Goal: Information Seeking & Learning: Understand process/instructions

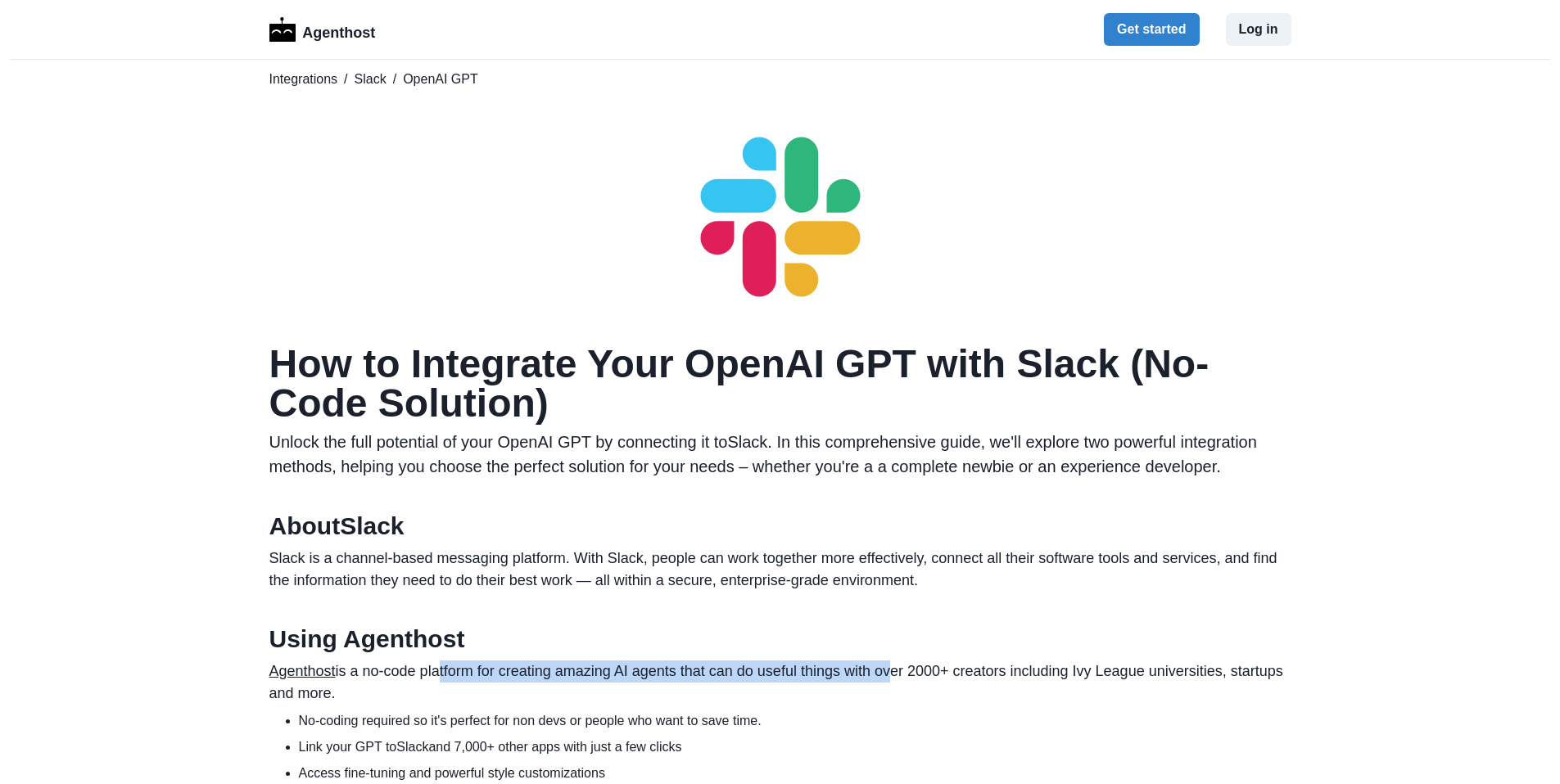
drag, startPoint x: 440, startPoint y: 680, endPoint x: 890, endPoint y: 674, distance: 450.0
click at [890, 674] on p "Agenthost is a no-code platform for creating amazing AI agents that can do usef…" at bounding box center [780, 682] width 1022 height 45
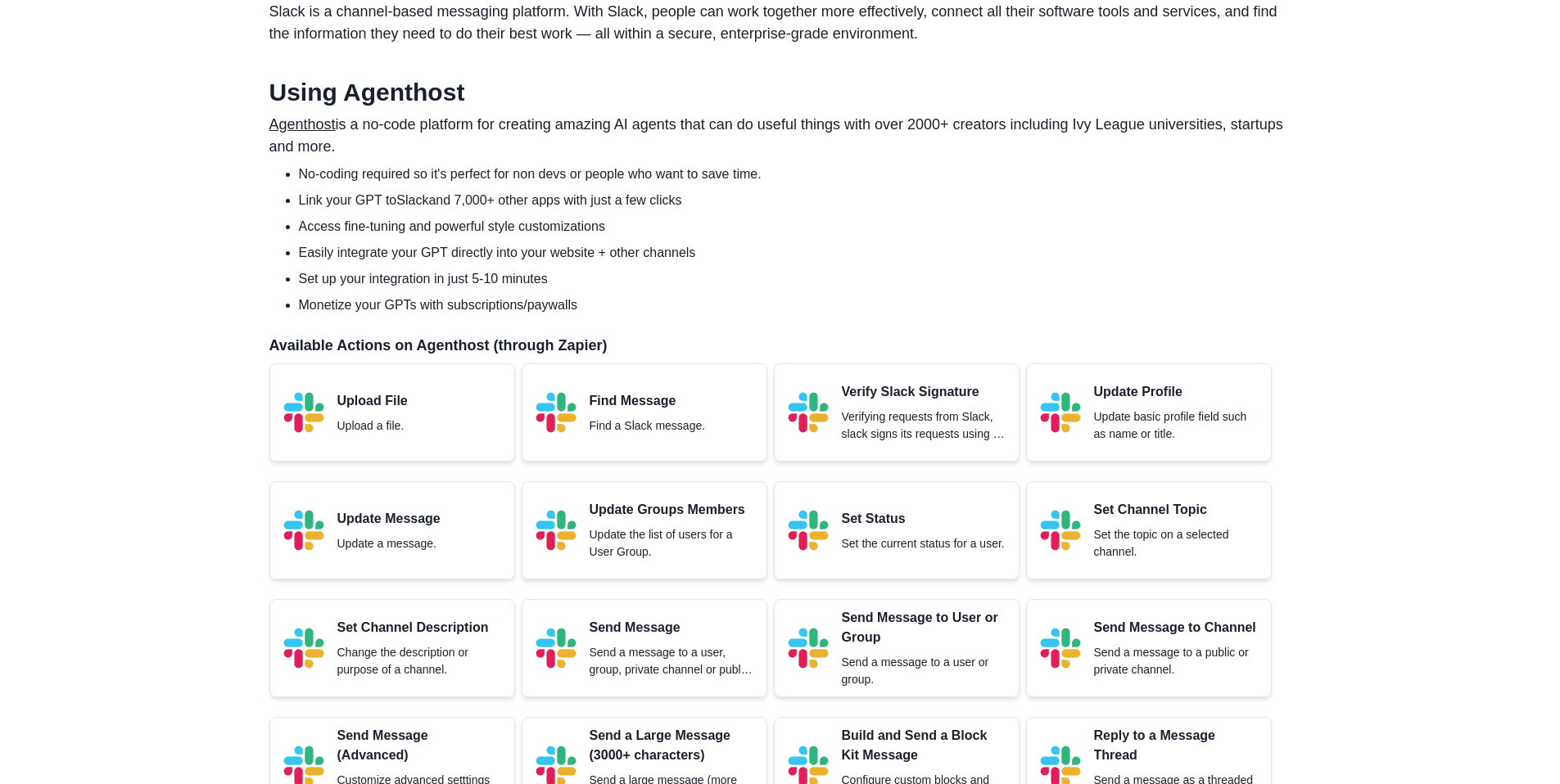
scroll to position [565, 0]
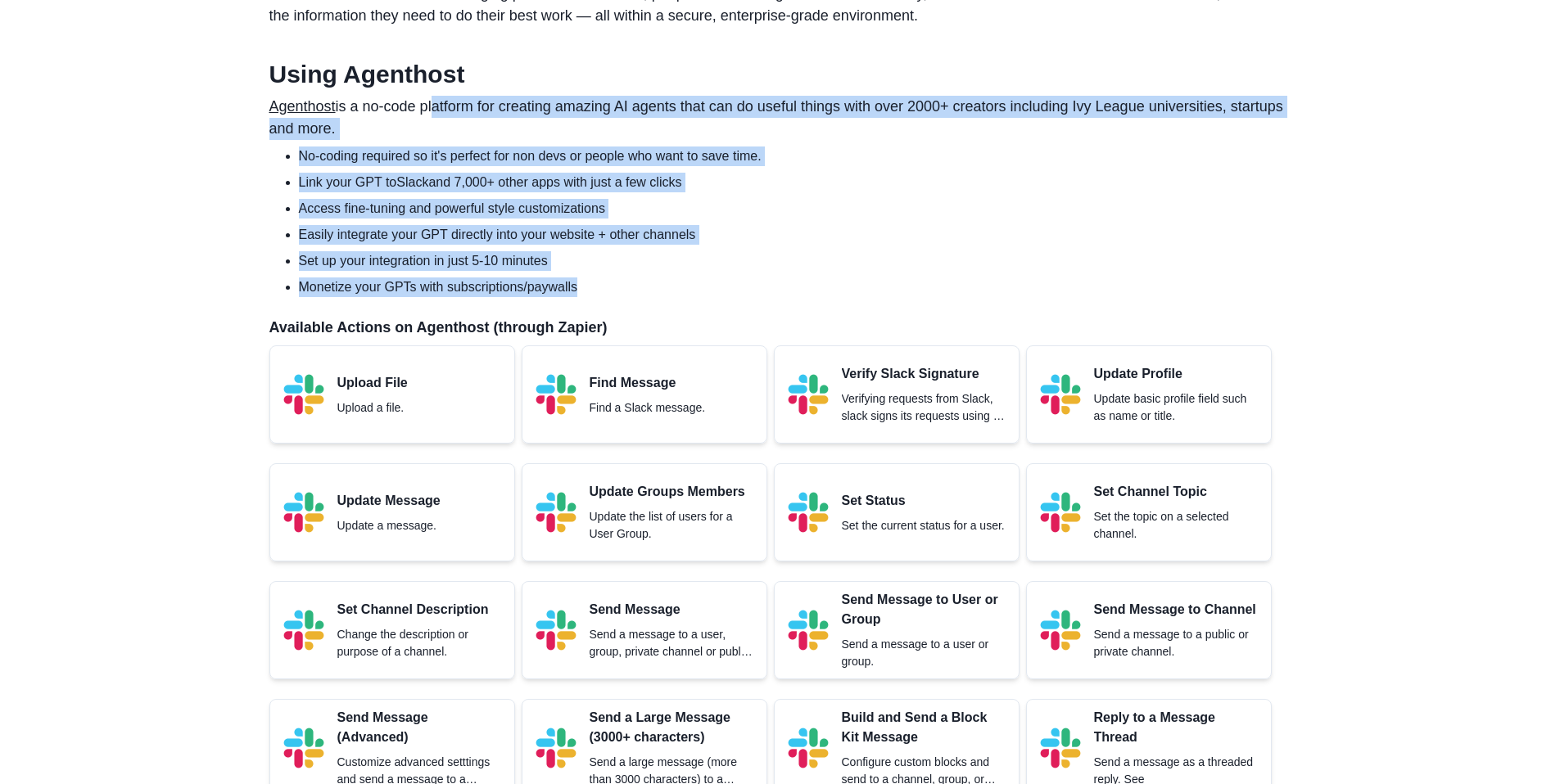
drag, startPoint x: 668, startPoint y: 175, endPoint x: 799, endPoint y: 301, distance: 181.8
click at [799, 301] on section "Using Agenthost Agenthost is a no-code platform for creating amazing AI agents …" at bounding box center [780, 730] width 1022 height 1340
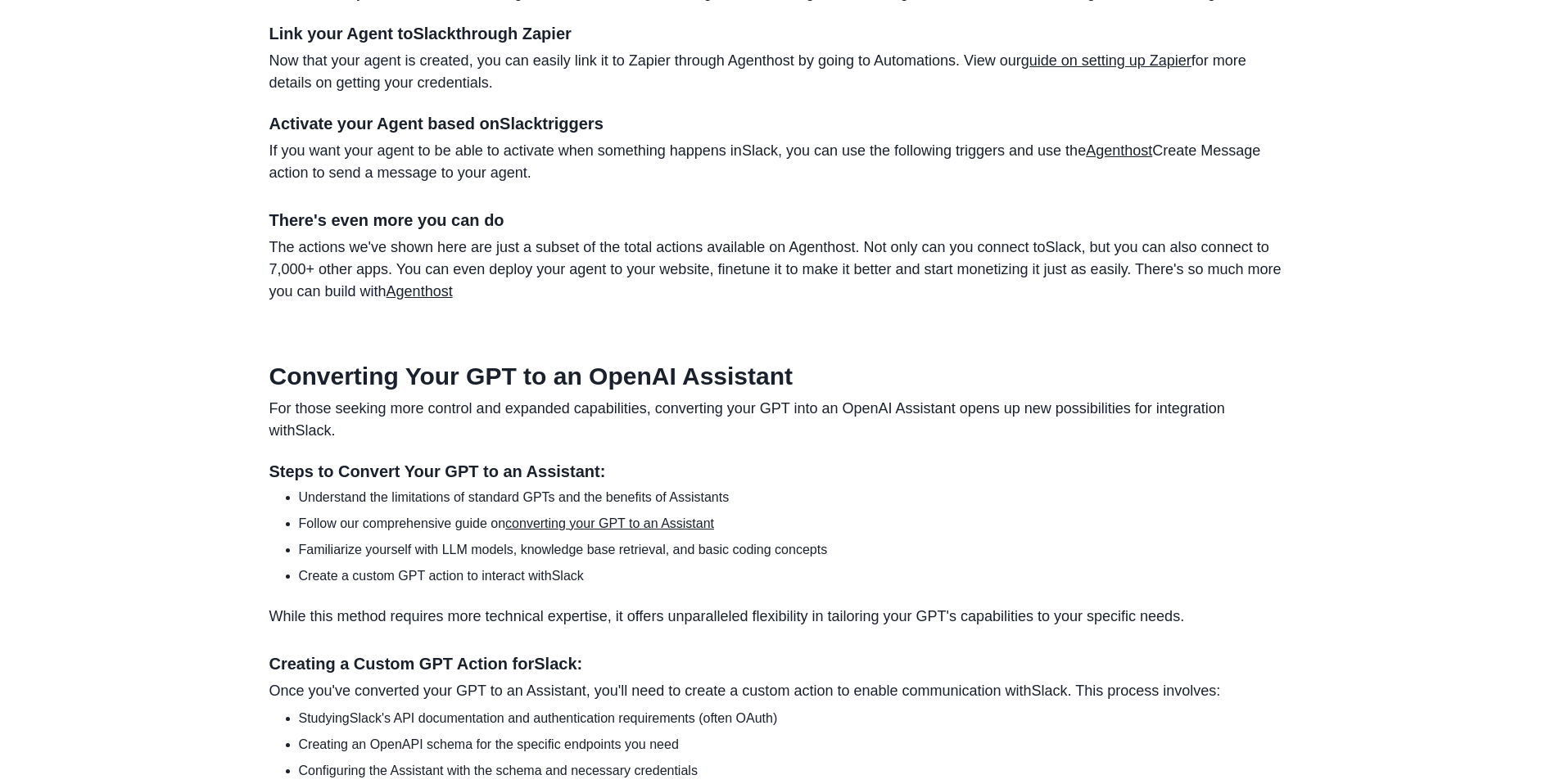
scroll to position [2197, 0]
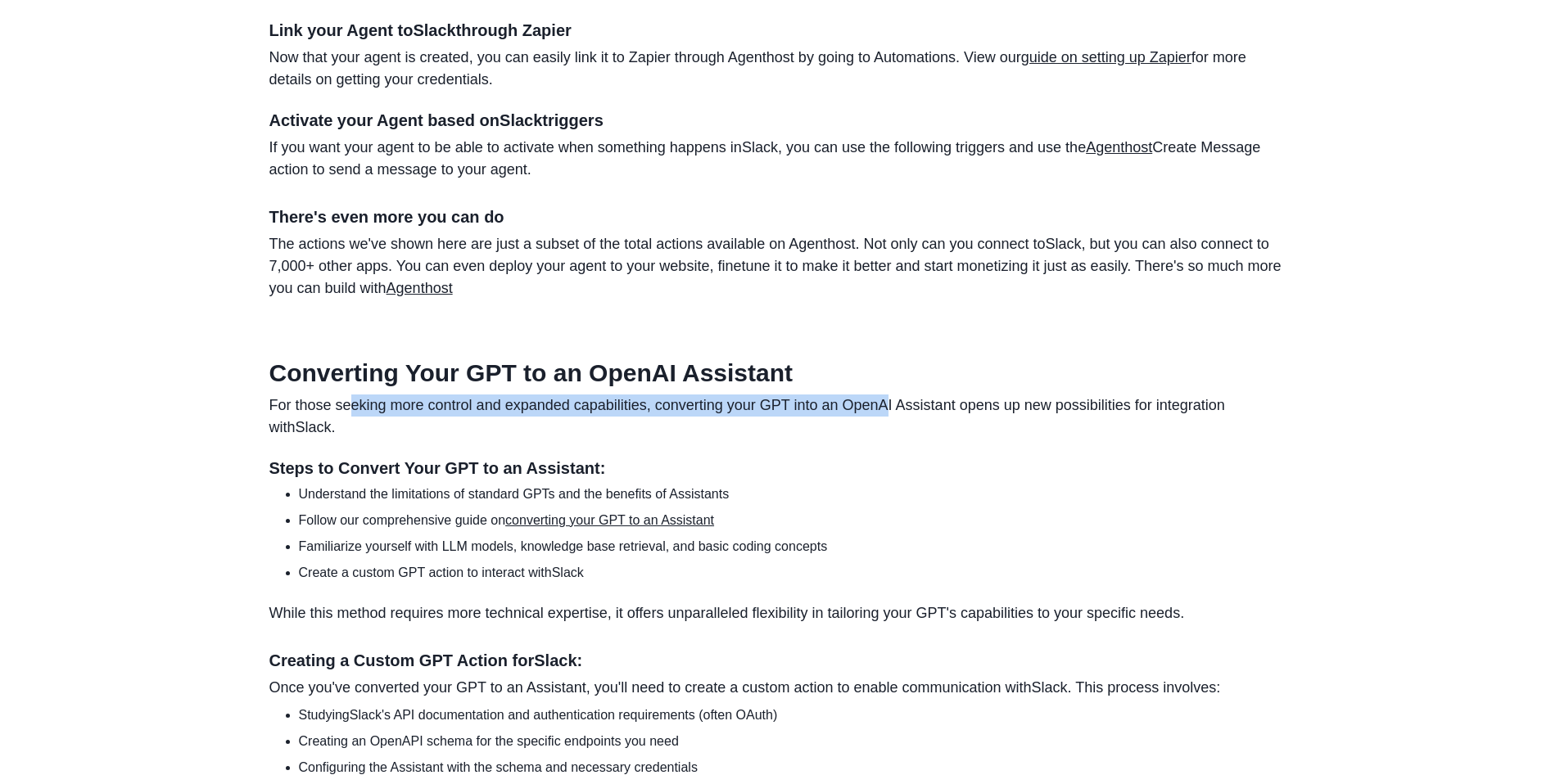
drag, startPoint x: 350, startPoint y: 435, endPoint x: 887, endPoint y: 435, distance: 537.0
click at [887, 435] on p "For those seeking more control and expanded capabilities, converting your GPT i…" at bounding box center [780, 417] width 1022 height 45
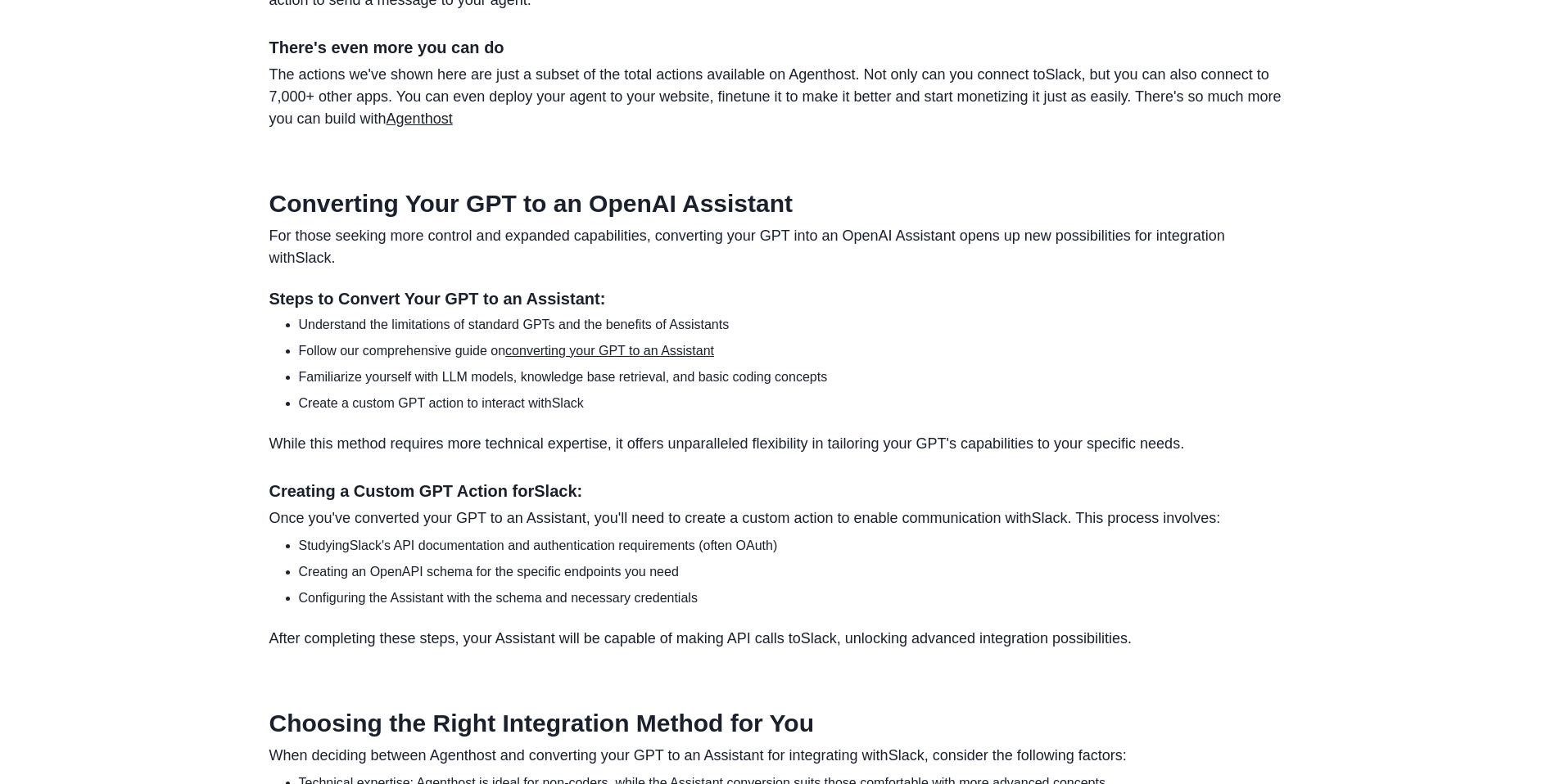
scroll to position [2408, 0]
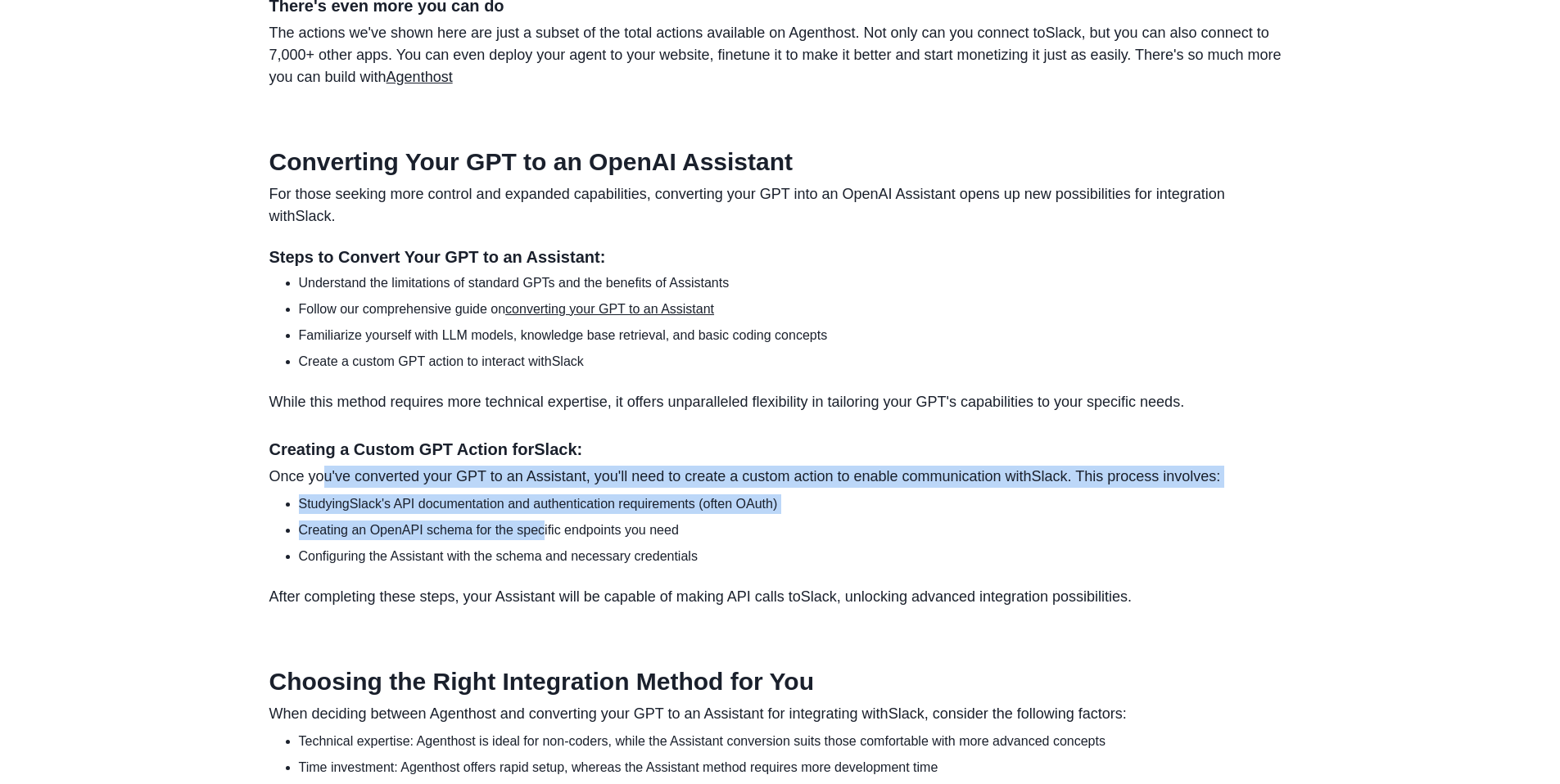
drag, startPoint x: 321, startPoint y: 503, endPoint x: 546, endPoint y: 556, distance: 231.2
click at [546, 556] on section "Converting Your GPT to an OpenAI Assistant For those seeking more control and e…" at bounding box center [780, 378] width 1022 height 461
click at [546, 540] on li "Creating an OpenAPI schema for the specific endpoints you need" at bounding box center [795, 530] width 992 height 20
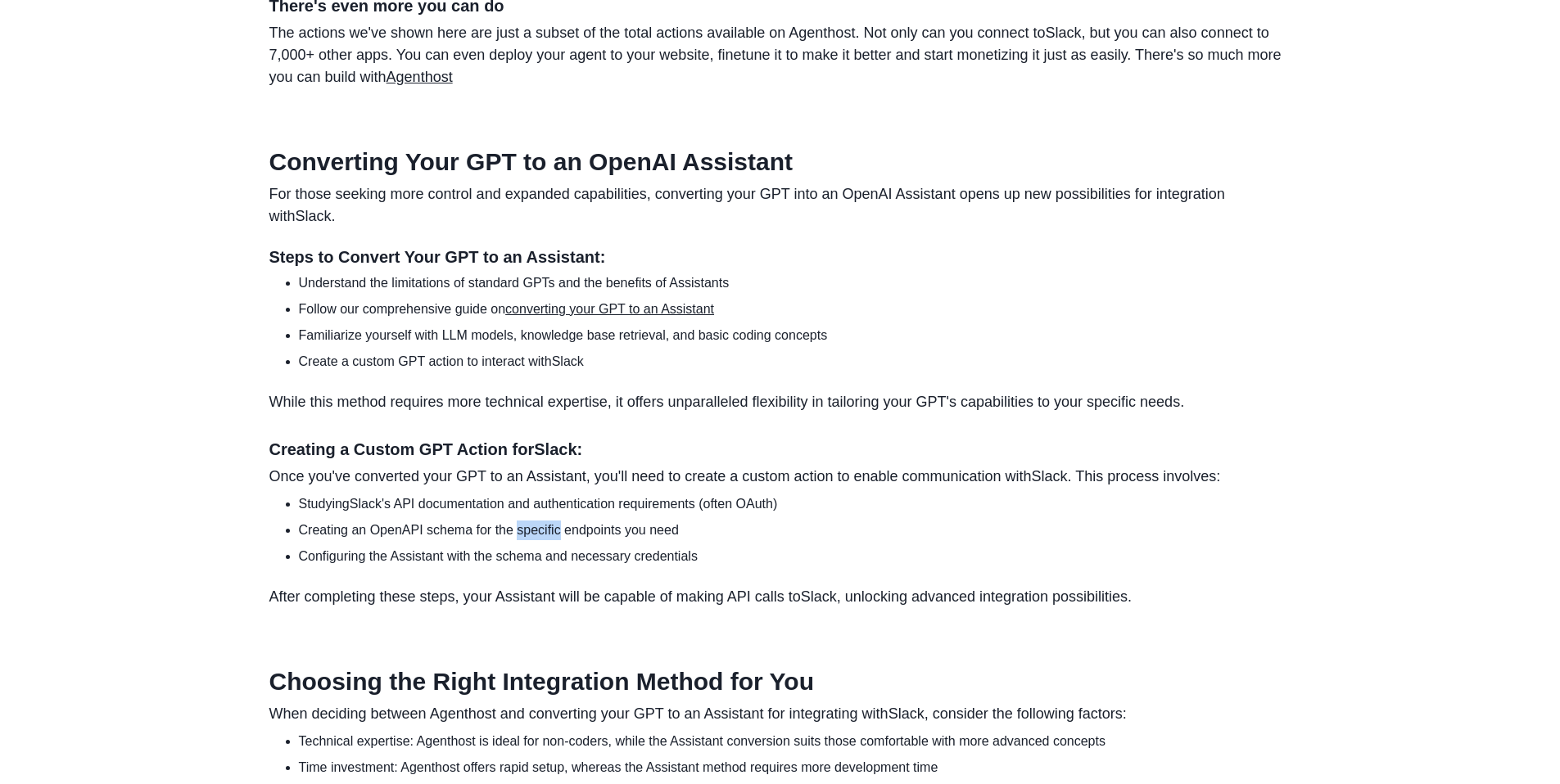
click at [546, 540] on li "Creating an OpenAPI schema for the specific endpoints you need" at bounding box center [795, 530] width 992 height 20
click at [554, 567] on li "Configuring the Assistant with the schema and necessary credentials" at bounding box center [795, 556] width 992 height 20
